Goal: Information Seeking & Learning: Learn about a topic

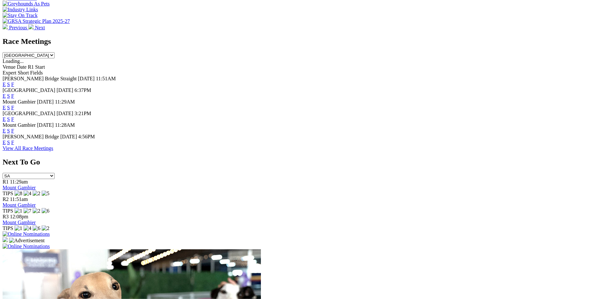
scroll to position [206, 0]
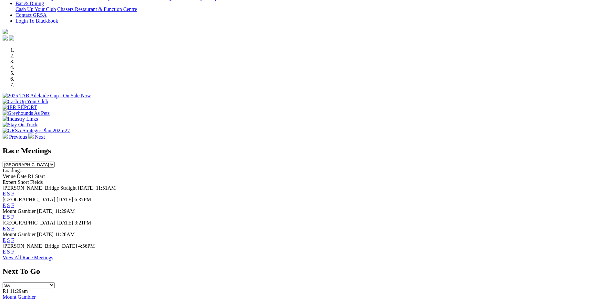
scroll to position [193, 0]
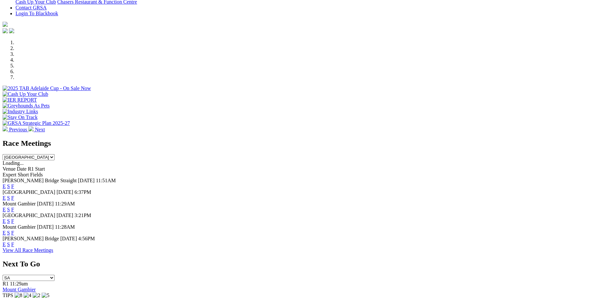
click at [14, 242] on link "F" at bounding box center [12, 244] width 3 height 5
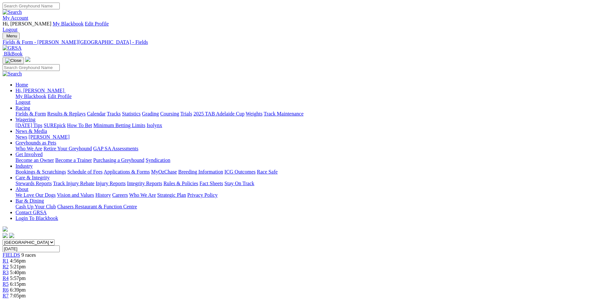
click at [3, 240] on select "South Australia New South Wales Northern Territory Queensland Tasmania Victoria…" at bounding box center [29, 243] width 52 height 6
select select "NSW"
click option "[GEOGRAPHIC_DATA]" at bounding box center [0, 0] width 0 height 0
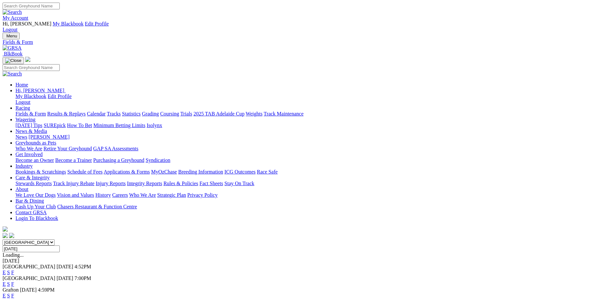
click at [14, 282] on link "F" at bounding box center [12, 284] width 3 height 5
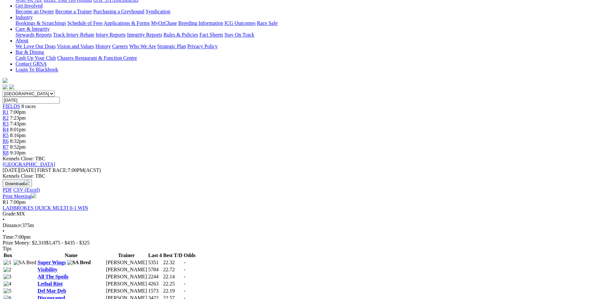
scroll to position [150, 0]
